Goal: Navigation & Orientation: Find specific page/section

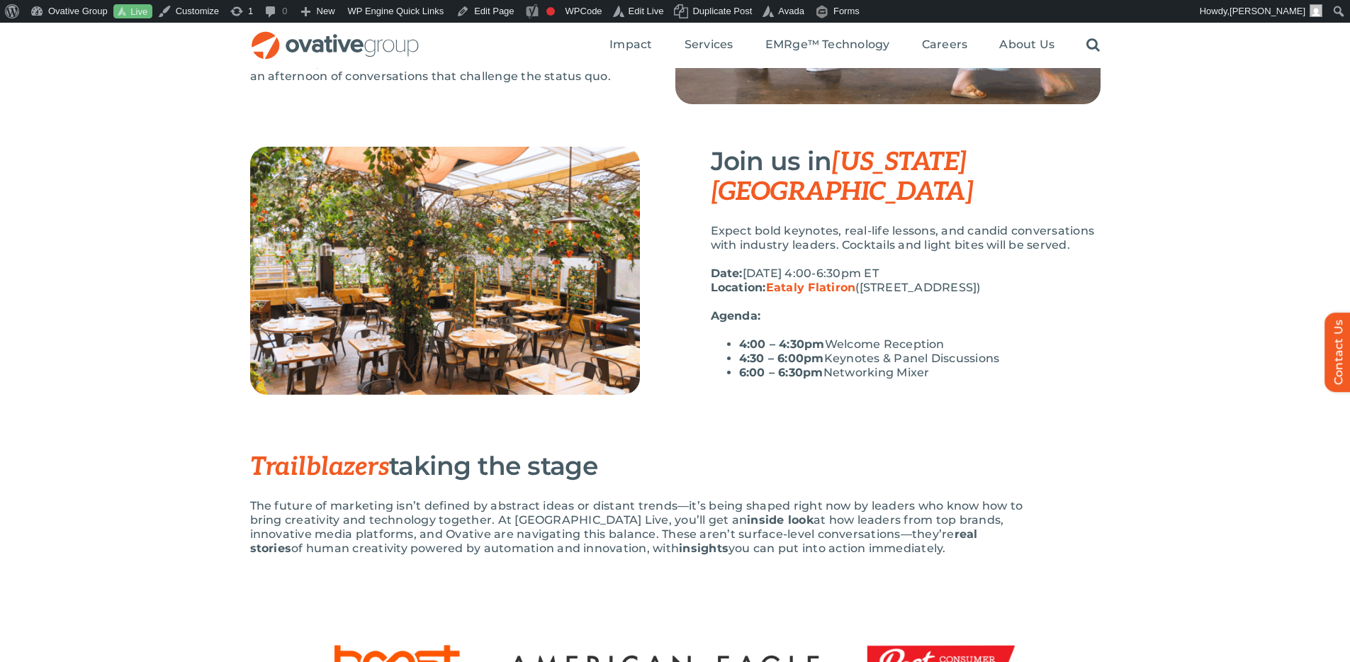
scroll to position [279, 0]
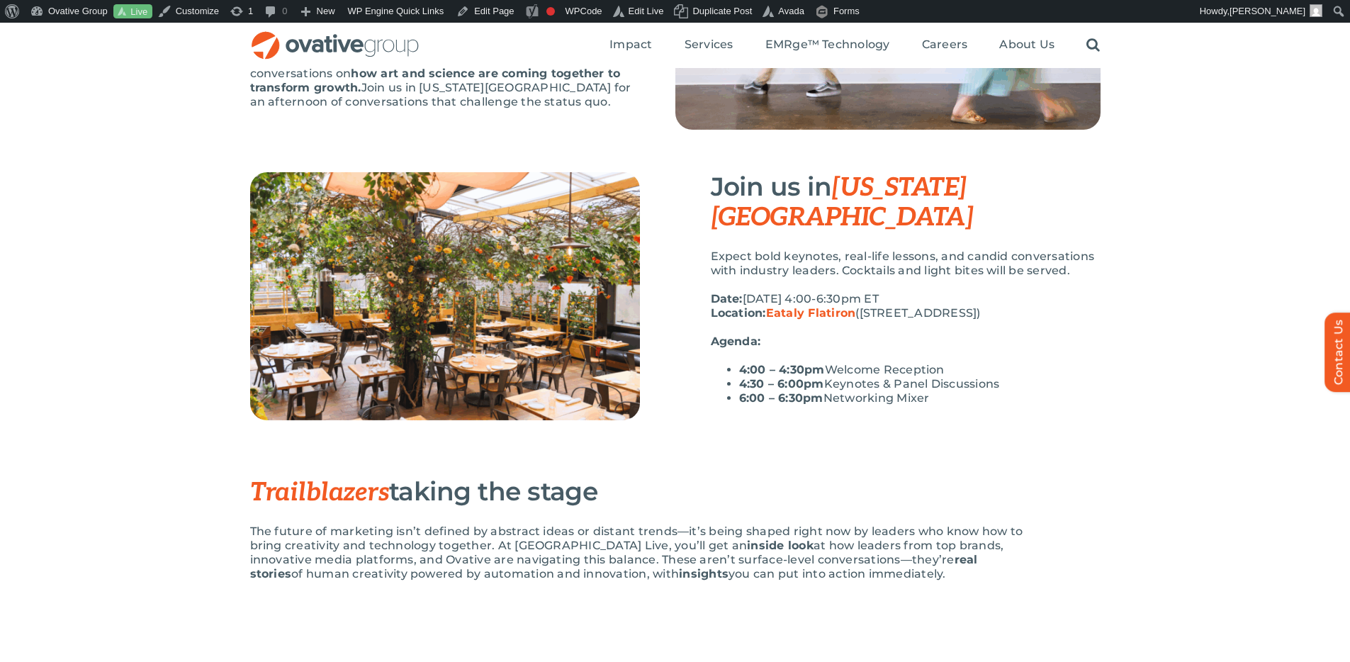
click at [790, 306] on link "Eataly Flatiron" at bounding box center [811, 312] width 90 height 13
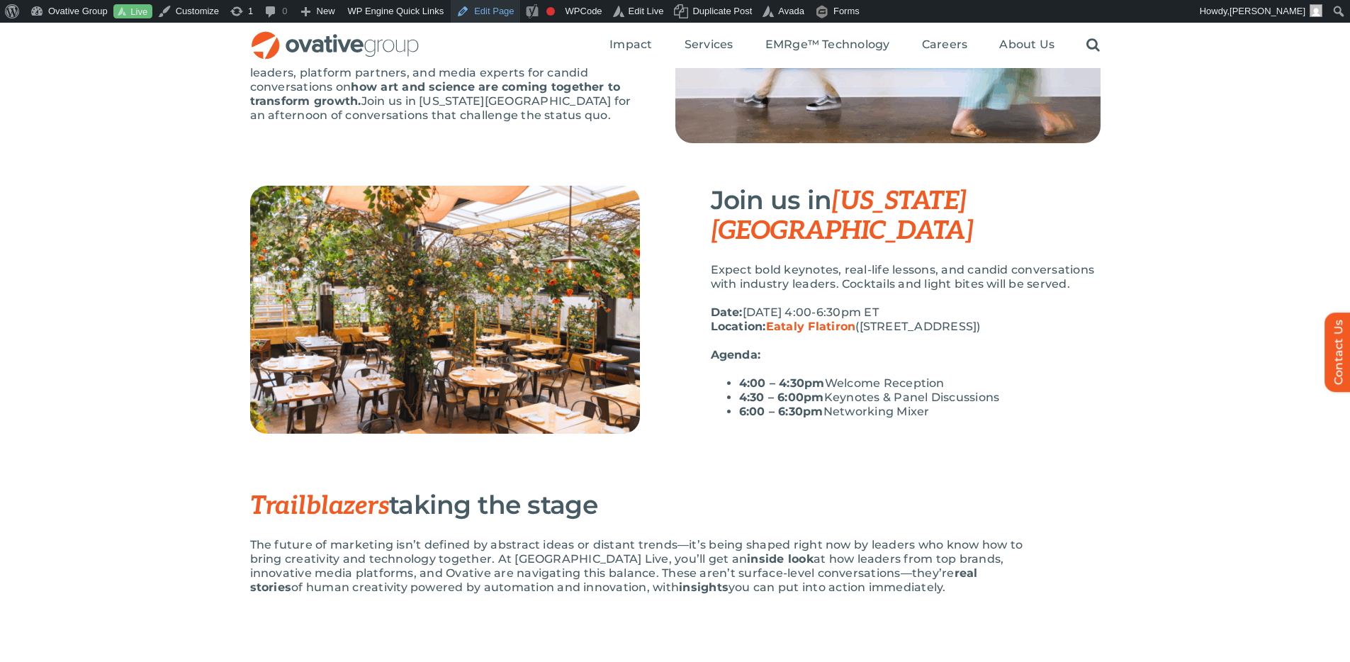
click at [488, 13] on link "Edit Page" at bounding box center [485, 11] width 69 height 23
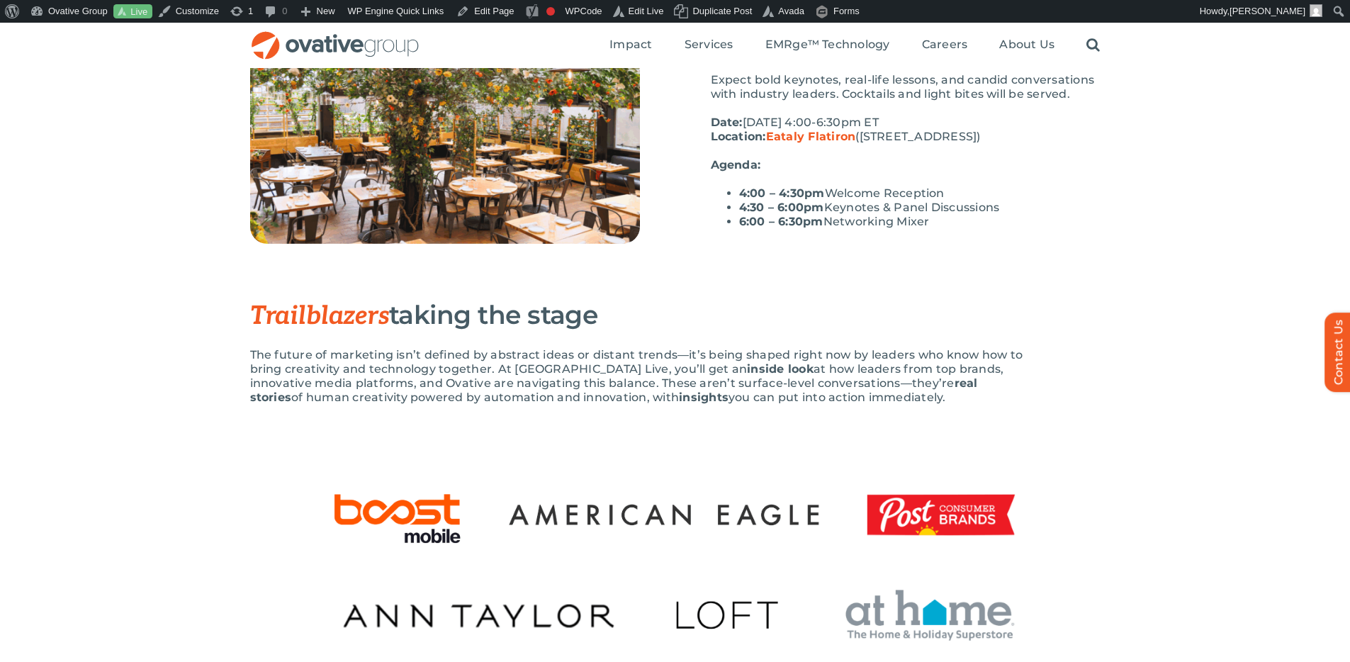
scroll to position [104, 0]
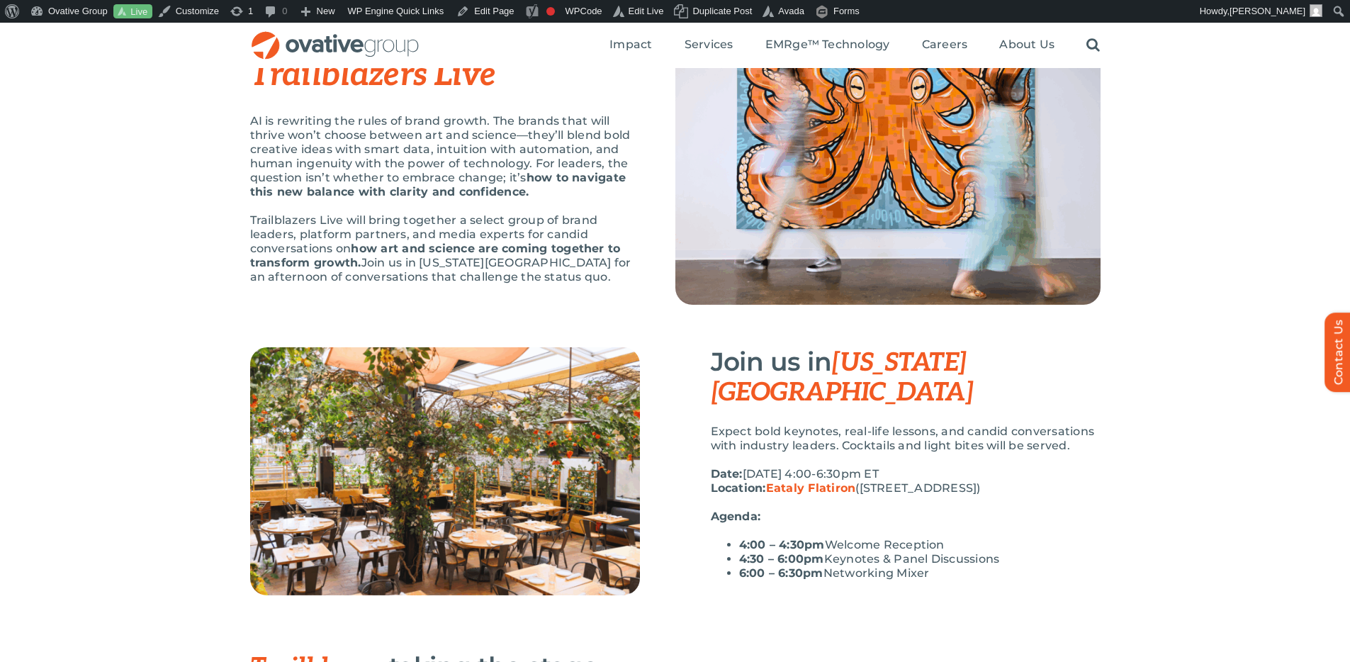
click at [834, 481] on link "Eataly Flatiron" at bounding box center [811, 487] width 90 height 13
click at [531, 252] on strong "how art and science are coming together to transform growth." at bounding box center [435, 256] width 371 height 28
